Goal: Task Accomplishment & Management: Use online tool/utility

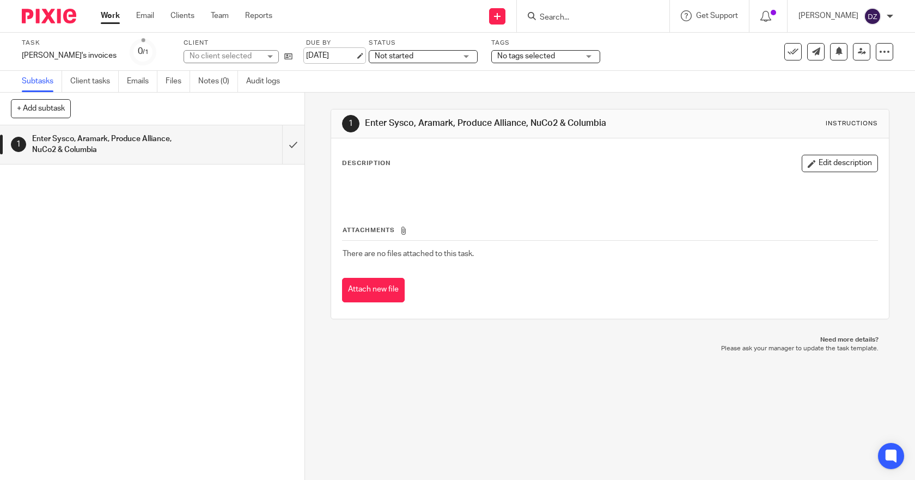
click at [306, 54] on link "[DATE]" at bounding box center [330, 55] width 49 height 11
click at [105, 15] on link "Work" at bounding box center [110, 15] width 19 height 11
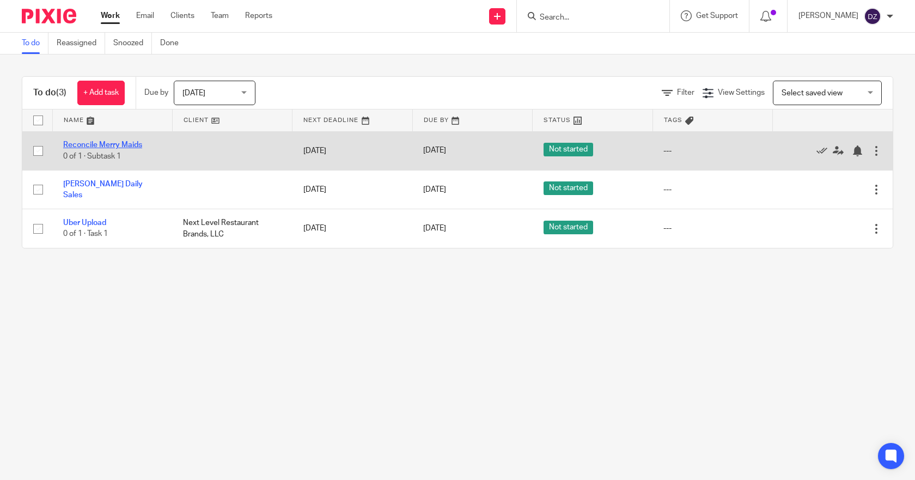
click at [126, 141] on link "Reconcile Merry Maids" at bounding box center [102, 145] width 79 height 8
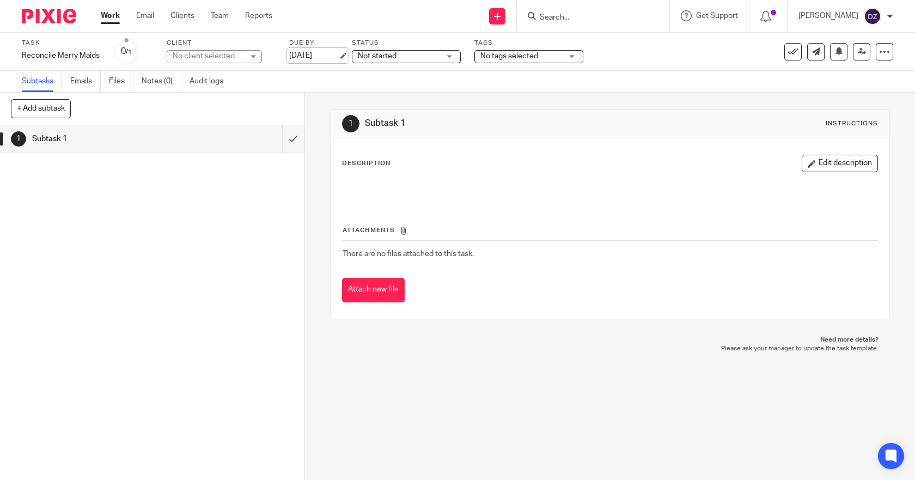
click at [321, 52] on link "[DATE]" at bounding box center [313, 55] width 49 height 11
click at [109, 13] on link "Work" at bounding box center [110, 15] width 19 height 11
